Goal: Find specific page/section: Find specific page/section

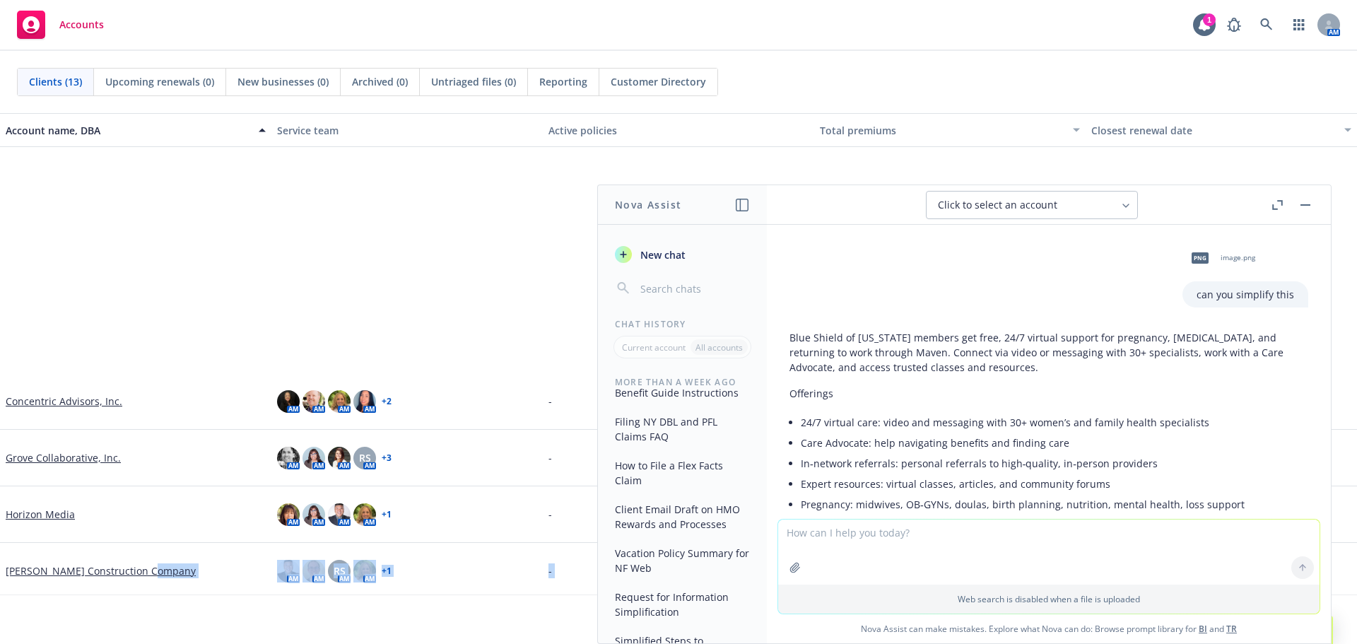
scroll to position [288, 0]
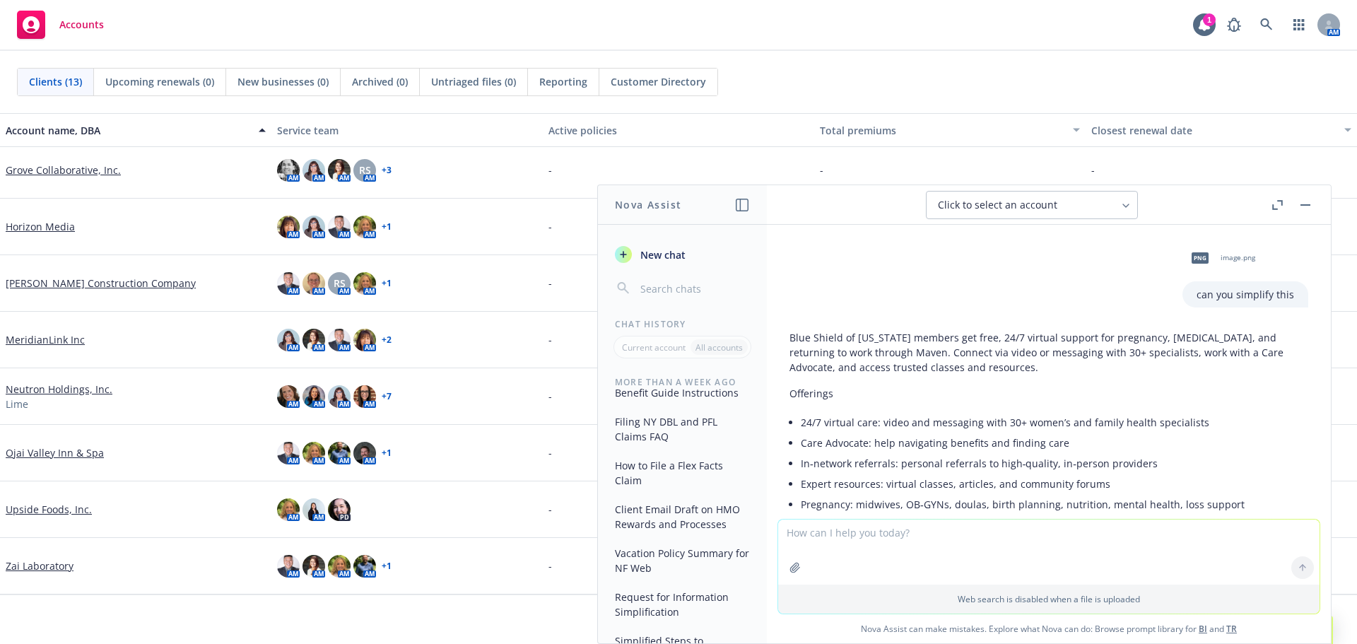
drag, startPoint x: 421, startPoint y: 600, endPoint x: 486, endPoint y: 584, distance: 66.3
click at [504, 591] on div "Clients (13) Upcoming renewals (0) New businesses (0) Archived (0) Untriaged fi…" at bounding box center [678, 347] width 1357 height 593
click at [569, 601] on div "Can't find an account? Search for it" at bounding box center [678, 610] width 1357 height 33
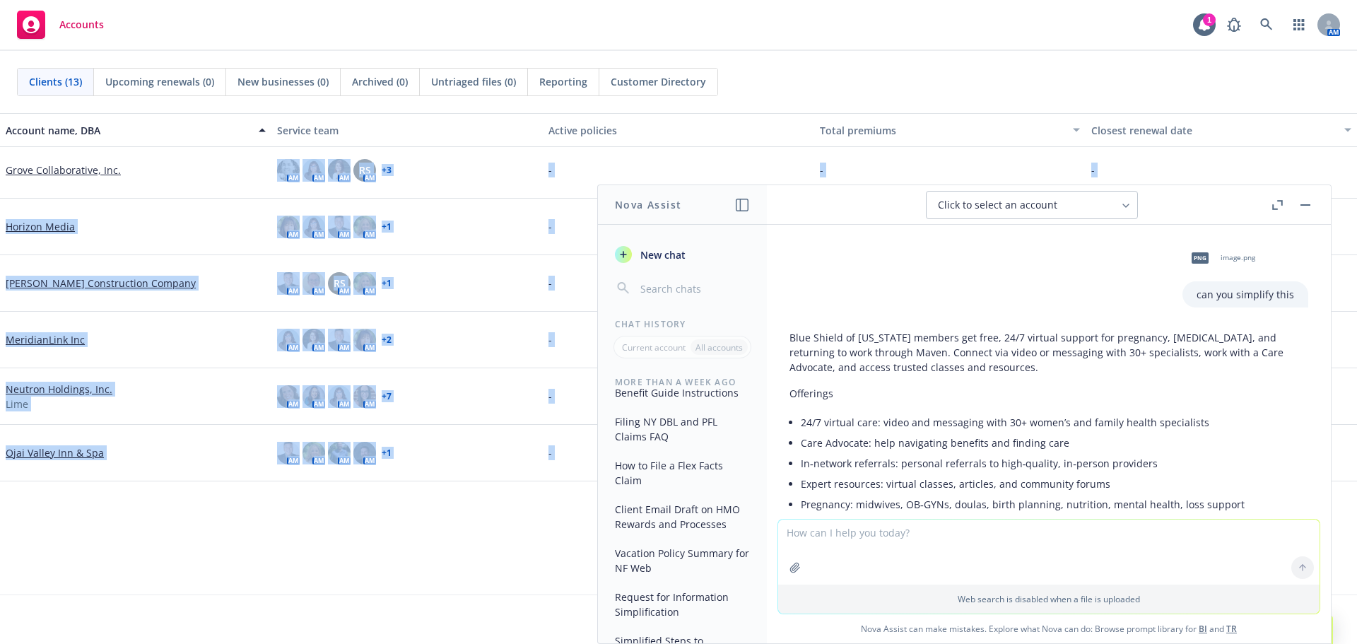
scroll to position [0, 0]
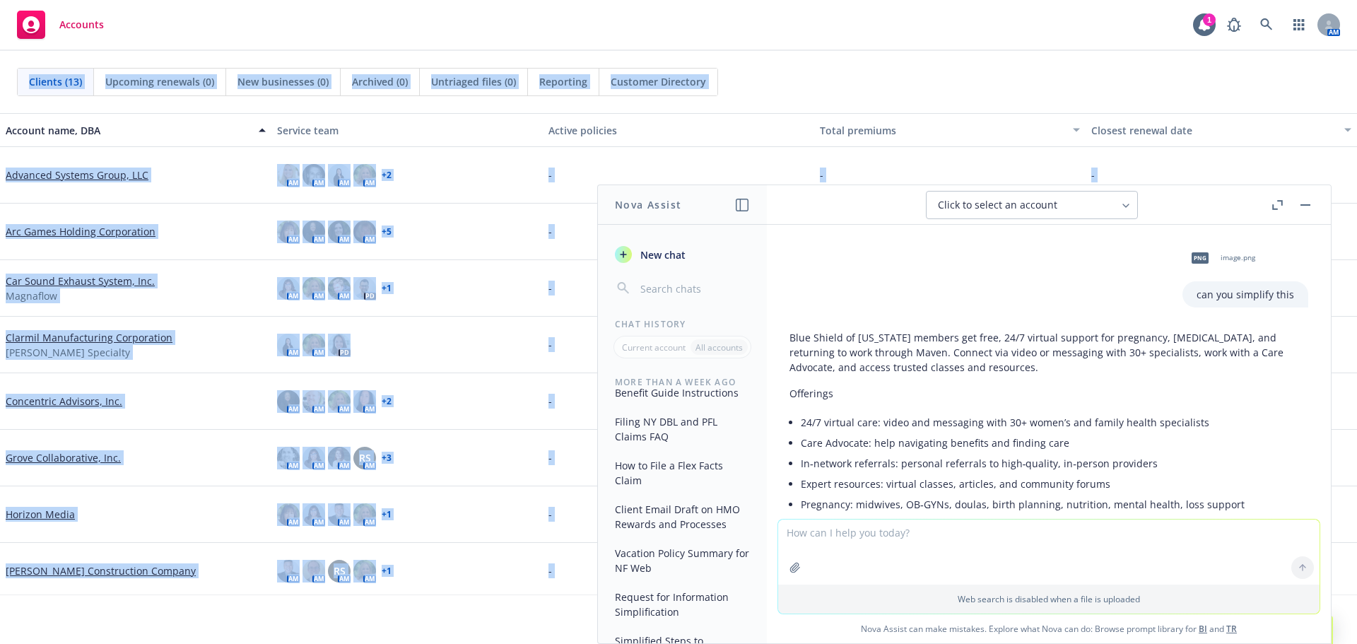
drag, startPoint x: 569, startPoint y: 601, endPoint x: 891, endPoint y: 271, distance: 460.9
click at [0, 117] on html "Accounts 1 AM Clients (13) Upcoming renewals (0) New businesses (0) Archived (0…" at bounding box center [678, 322] width 1357 height 644
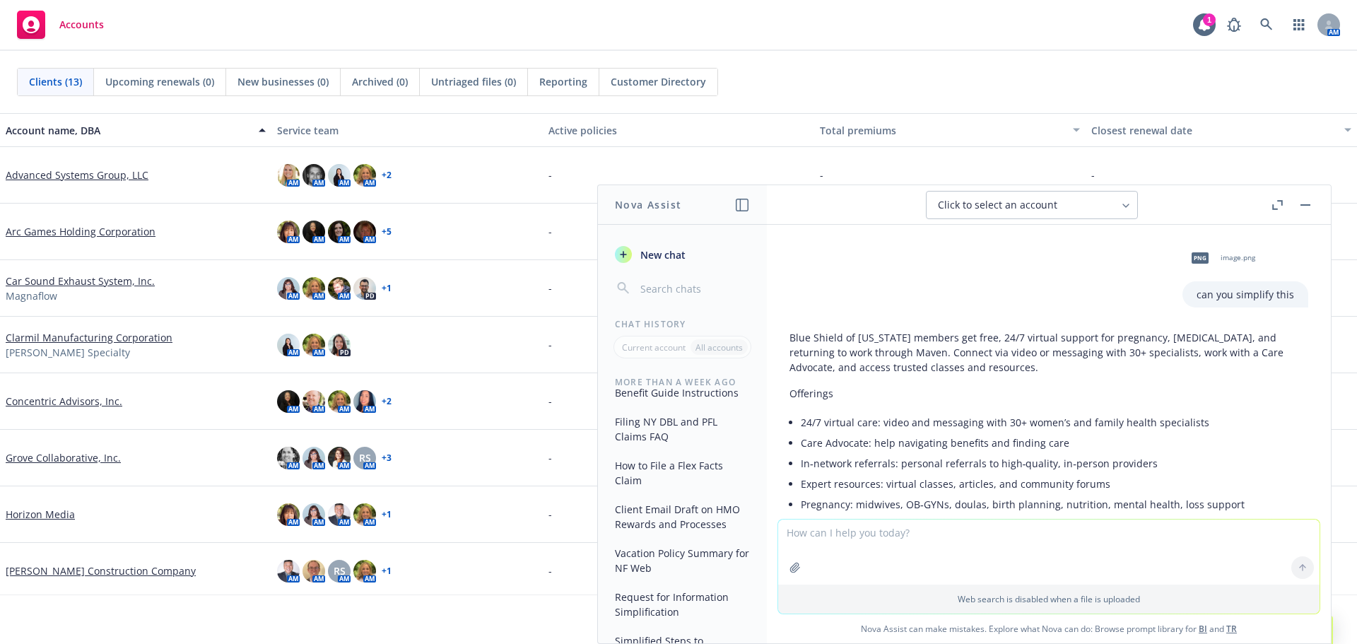
click at [1318, 199] on header "Click to select an account" at bounding box center [1049, 205] width 564 height 40
click at [1304, 198] on button "button" at bounding box center [1305, 205] width 17 height 17
